Goal: Task Accomplishment & Management: Use online tool/utility

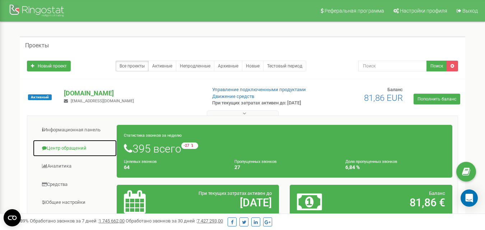
click at [79, 151] on link "Центр обращений" at bounding box center [75, 149] width 84 height 18
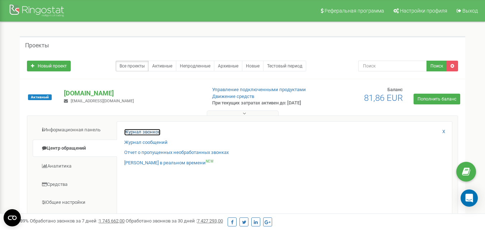
click at [140, 136] on link "Журнал звонков" at bounding box center [142, 132] width 36 height 7
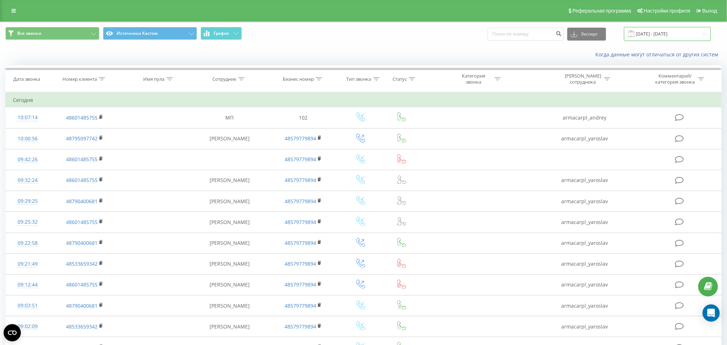
click at [650, 31] on input "[DATE] - [DATE]" at bounding box center [667, 34] width 87 height 14
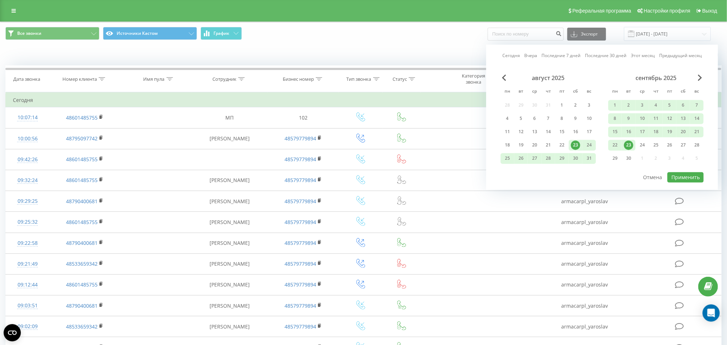
click at [626, 141] on div "23" at bounding box center [628, 145] width 9 height 9
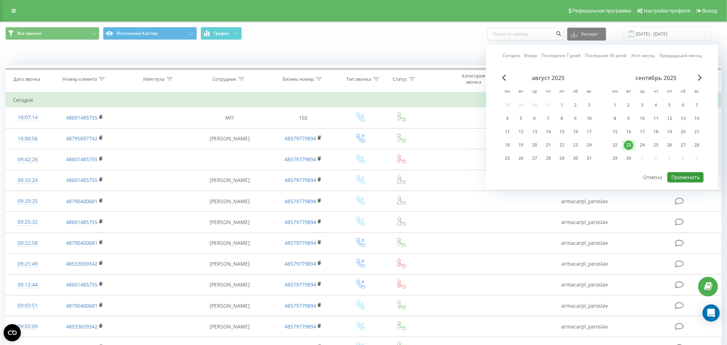
click at [687, 172] on button "Применить" at bounding box center [685, 177] width 36 height 10
type input "[DATE] - [DATE]"
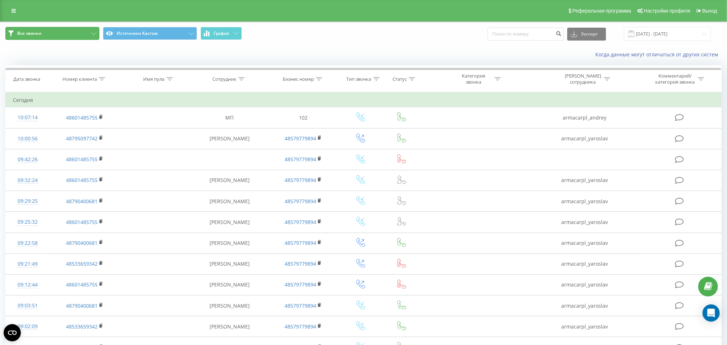
click at [56, 37] on button "Все звонки" at bounding box center [52, 33] width 94 height 13
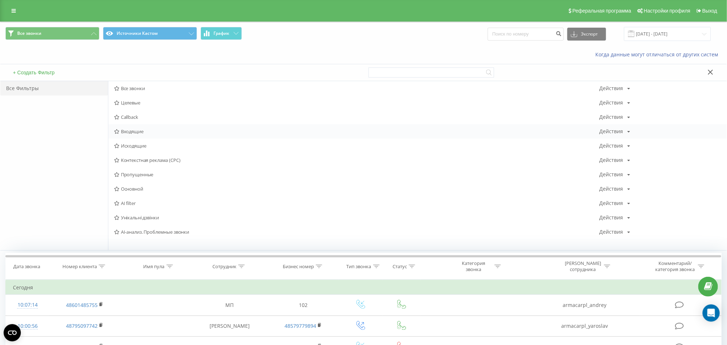
click at [134, 129] on span "Входящие" at bounding box center [356, 131] width 485 height 5
